Goal: Task Accomplishment & Management: Manage account settings

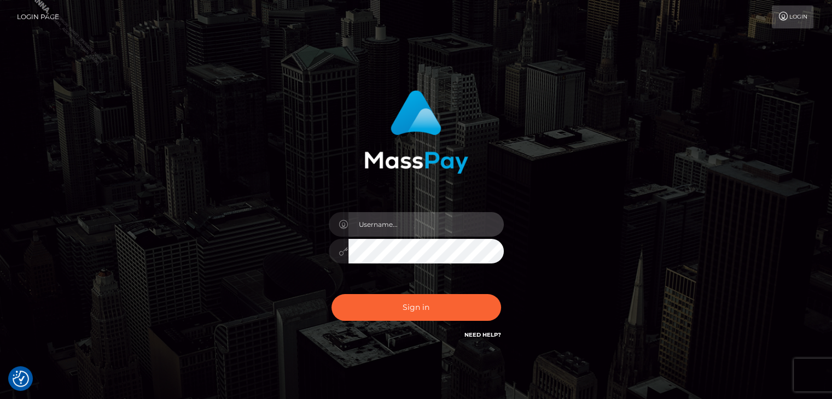
click at [431, 222] on input "text" at bounding box center [425, 224] width 155 height 25
type input "Marco.Spree"
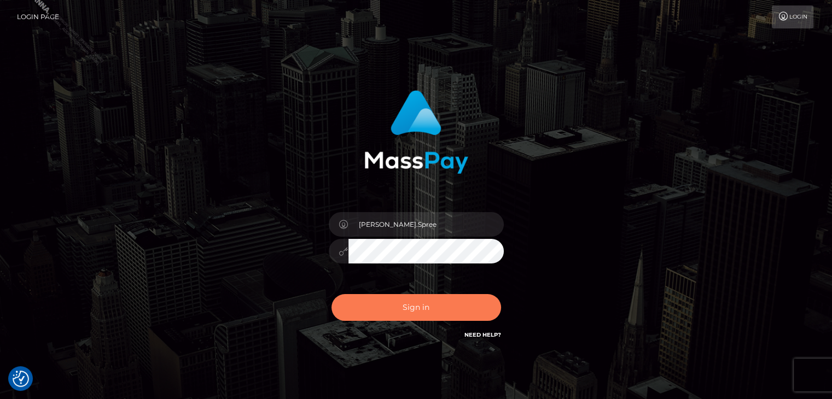
click at [457, 306] on button "Sign in" at bounding box center [417, 307] width 170 height 27
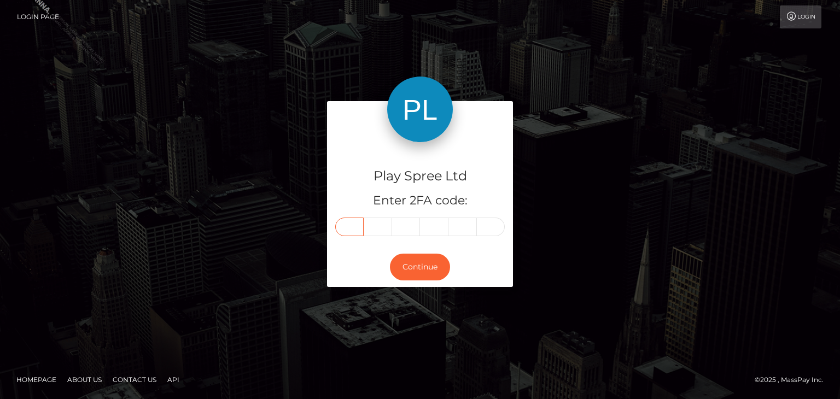
paste input "9"
type input "9"
type input "0"
type input "5"
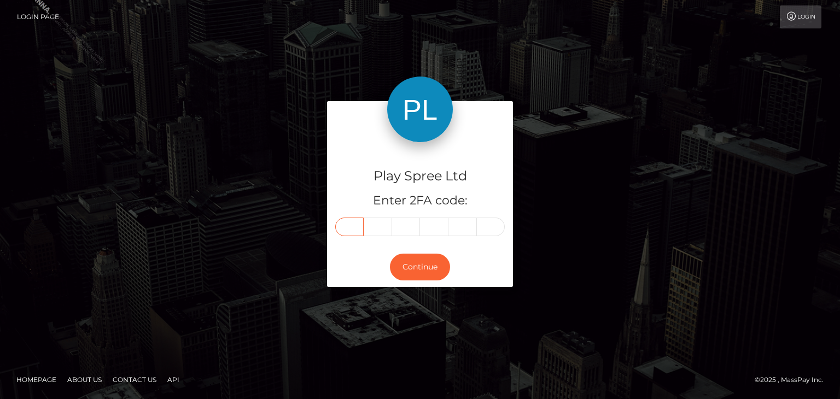
type input "9"
type input "6"
click at [427, 264] on button "Continue" at bounding box center [420, 267] width 60 height 27
